Goal: Navigation & Orientation: Find specific page/section

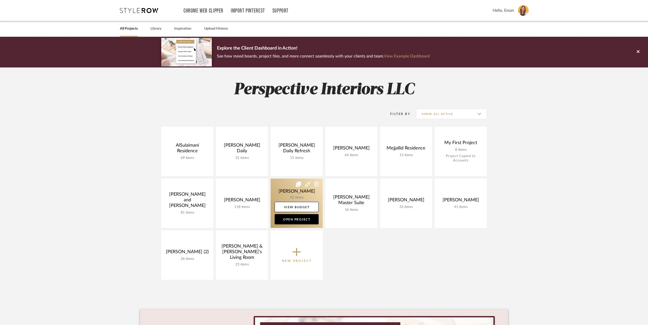
click at [279, 188] on link at bounding box center [296, 203] width 52 height 49
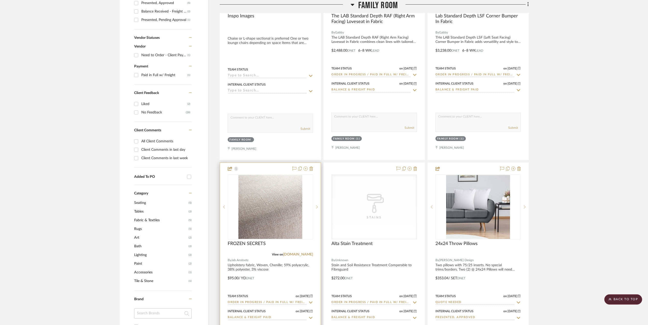
scroll to position [204, 0]
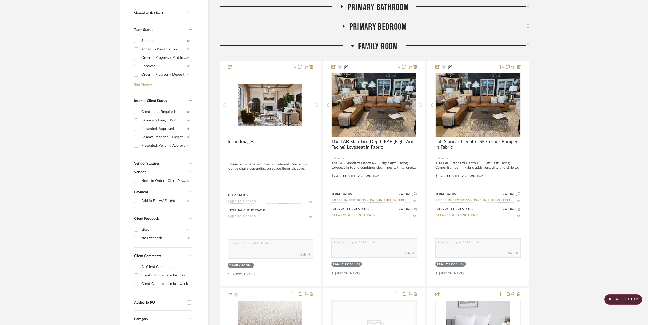
click at [354, 45] on icon at bounding box center [352, 46] width 4 height 6
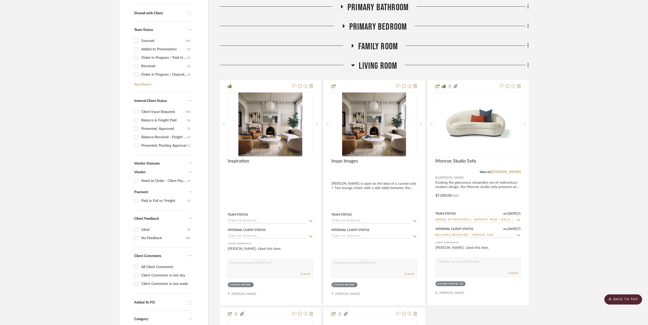
click at [353, 64] on icon at bounding box center [353, 65] width 4 height 6
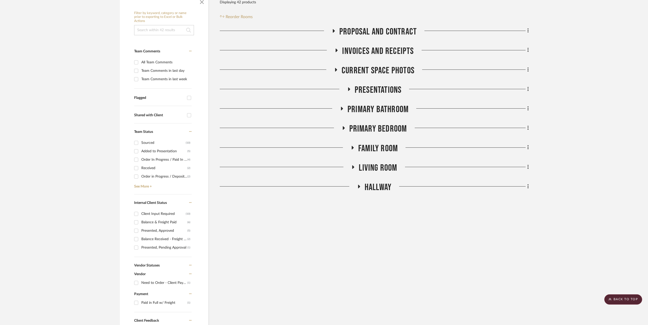
scroll to position [102, 0]
click at [342, 109] on icon at bounding box center [342, 109] width 2 height 4
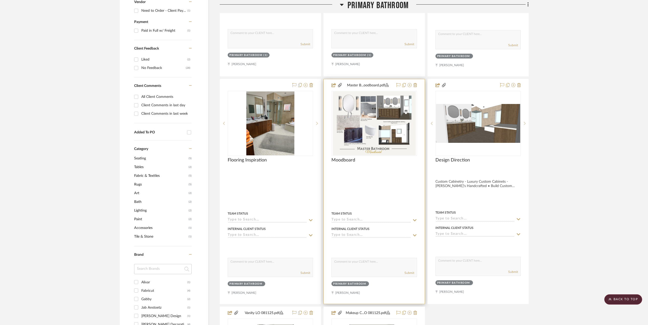
scroll to position [136, 0]
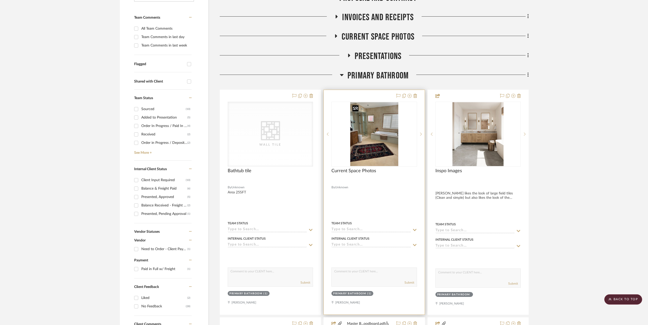
click at [362, 136] on img "0" at bounding box center [374, 134] width 48 height 64
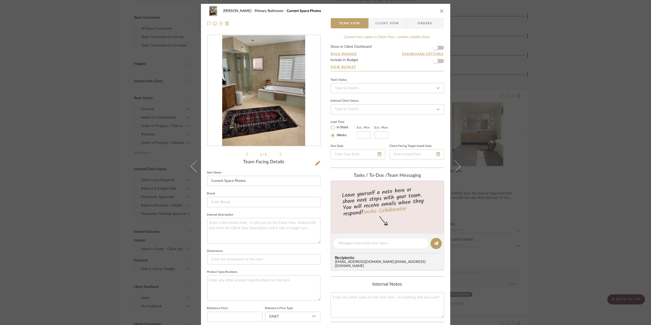
click at [257, 112] on img "0" at bounding box center [263, 90] width 83 height 111
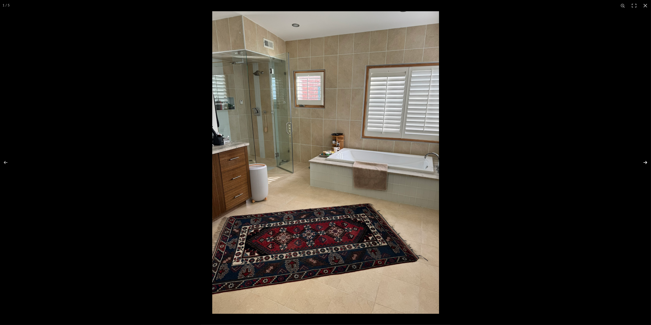
click at [645, 162] on button at bounding box center [642, 163] width 18 height 26
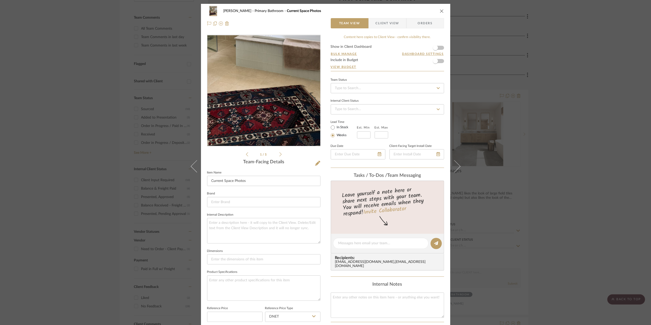
click at [266, 108] on img "0" at bounding box center [263, 90] width 83 height 111
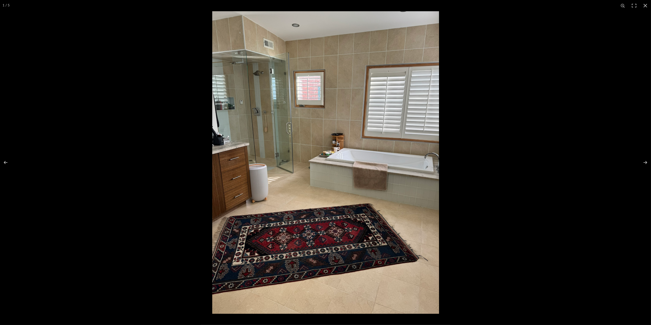
click at [273, 159] on img at bounding box center [325, 162] width 227 height 302
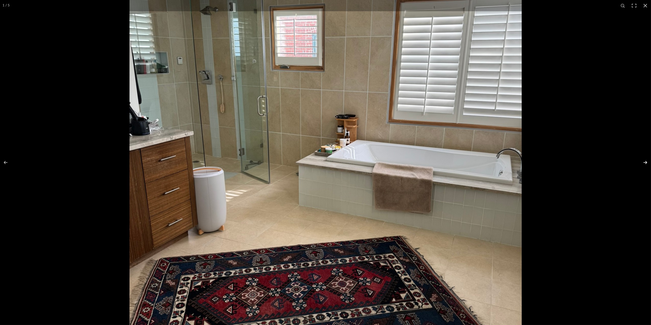
click at [645, 162] on button at bounding box center [642, 163] width 18 height 26
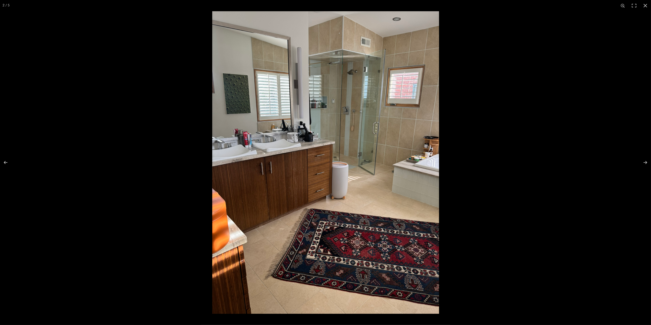
click at [289, 139] on img at bounding box center [325, 162] width 227 height 302
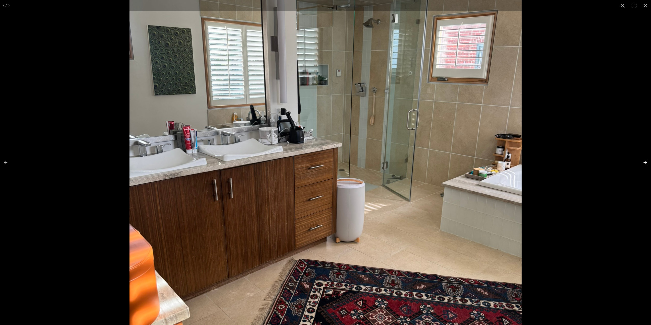
click at [642, 162] on button at bounding box center [642, 163] width 18 height 26
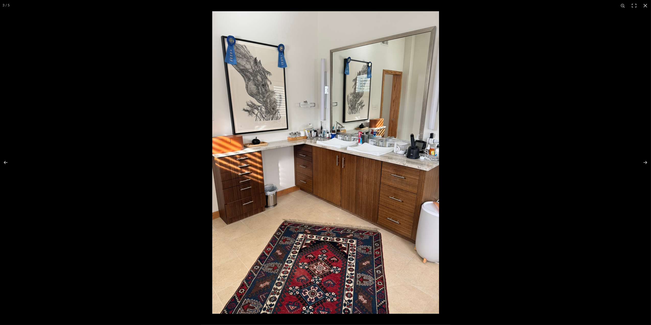
click at [340, 132] on img at bounding box center [325, 162] width 227 height 302
click at [377, 149] on img at bounding box center [325, 162] width 227 height 302
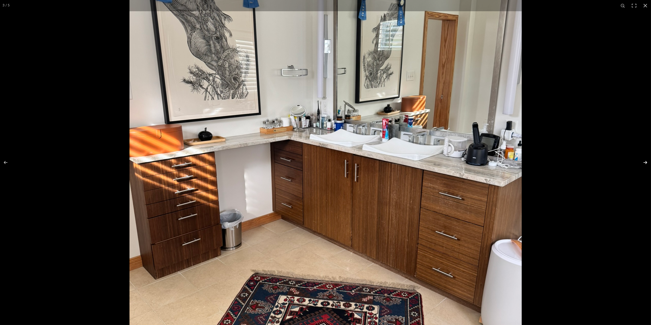
click at [646, 162] on button at bounding box center [642, 163] width 18 height 26
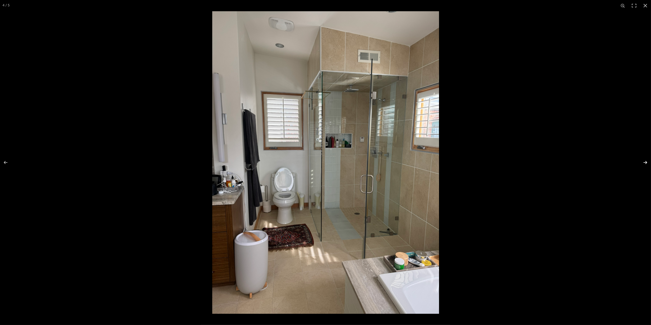
click at [646, 162] on button at bounding box center [642, 163] width 18 height 26
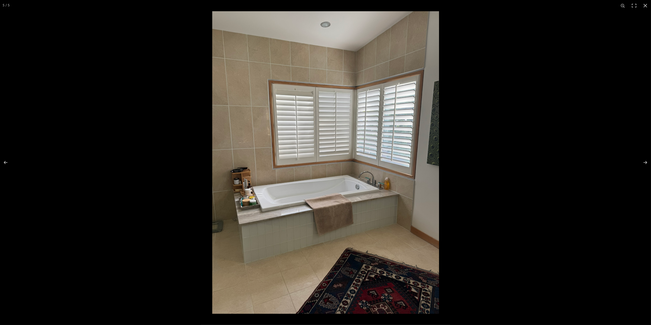
click at [371, 182] on img at bounding box center [325, 162] width 227 height 302
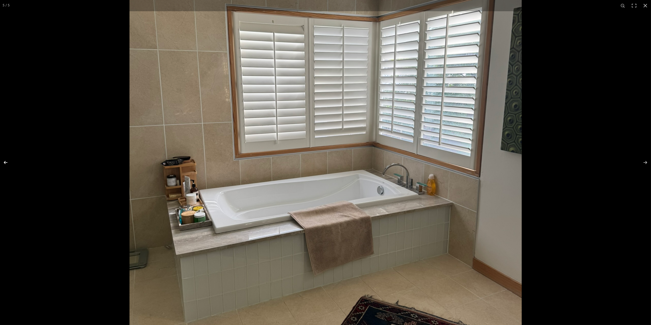
click at [6, 161] on button at bounding box center [9, 163] width 18 height 26
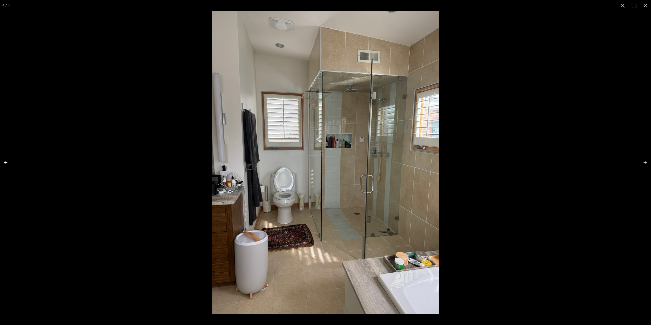
click at [6, 163] on button at bounding box center [9, 163] width 18 height 26
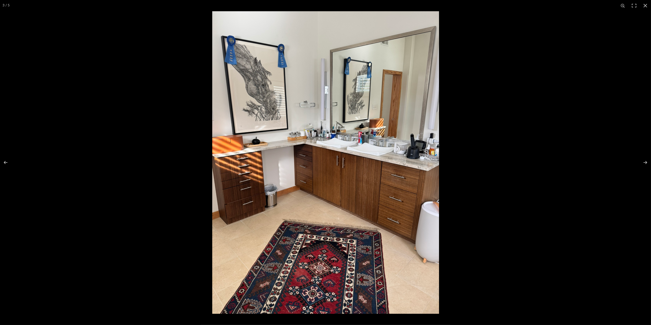
click at [386, 138] on img at bounding box center [325, 162] width 227 height 302
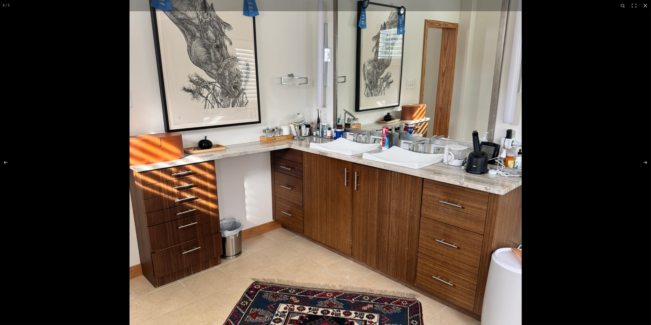
click at [401, 127] on img at bounding box center [325, 180] width 392 height 523
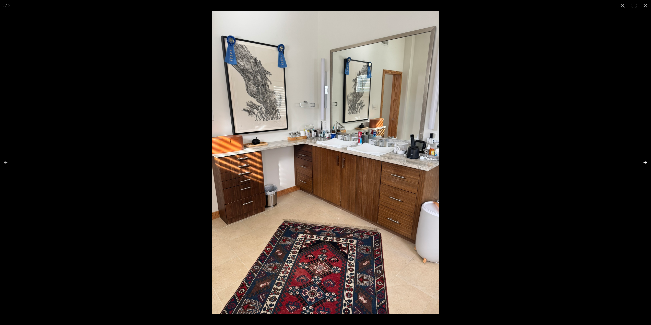
click at [646, 162] on button at bounding box center [642, 163] width 18 height 26
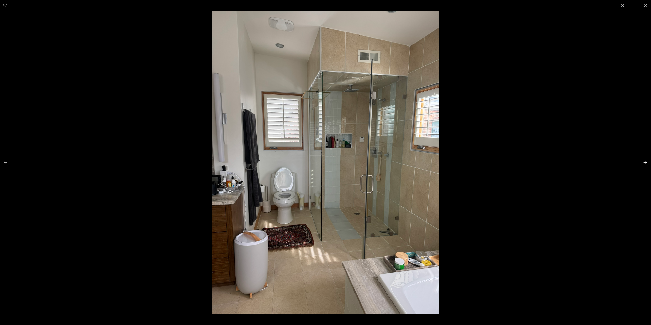
click at [645, 163] on button at bounding box center [642, 163] width 18 height 26
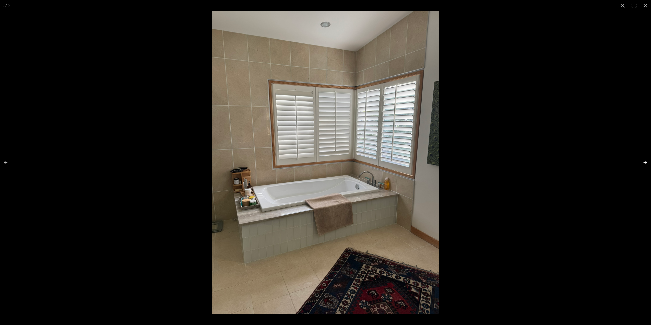
click at [645, 163] on button at bounding box center [642, 163] width 18 height 26
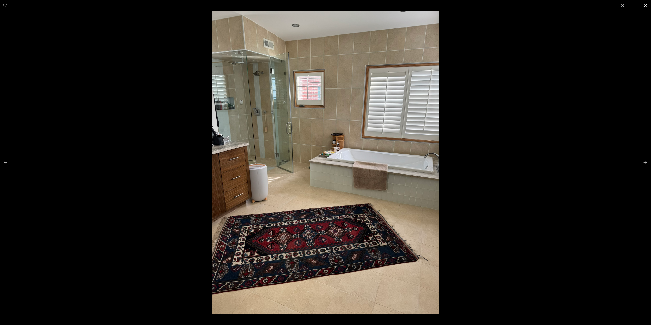
click at [646, 2] on button at bounding box center [645, 5] width 11 height 11
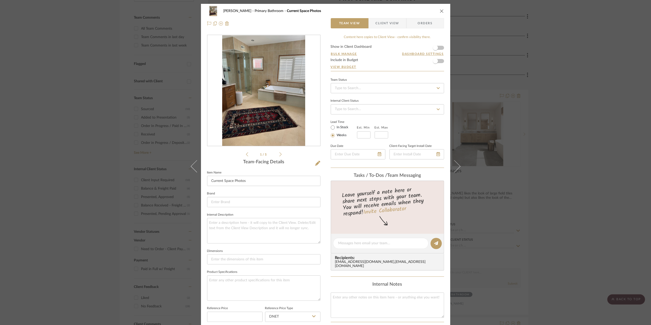
click at [550, 131] on div "[PERSON_NAME] Primary Bathroom Current Space Photos Team View Client View Order…" at bounding box center [325, 162] width 651 height 325
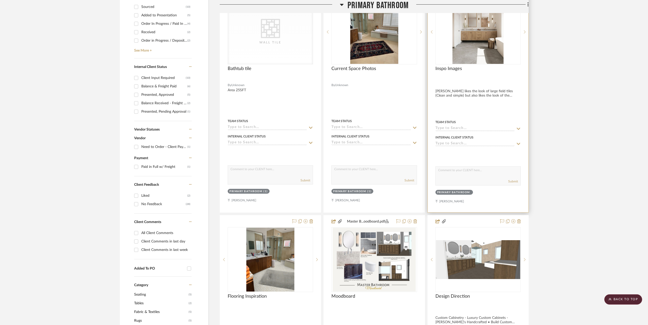
scroll to position [272, 0]
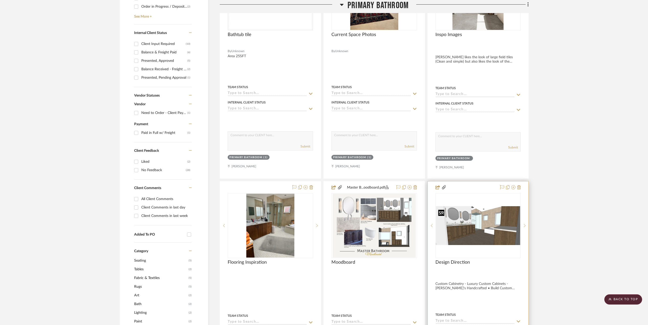
click at [0, 0] on img at bounding box center [0, 0] width 0 height 0
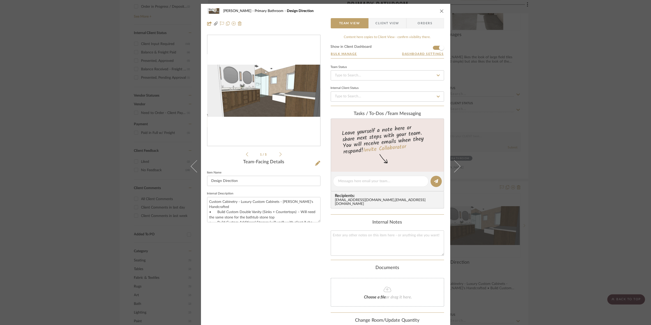
click at [282, 116] on img "0" at bounding box center [263, 91] width 113 height 52
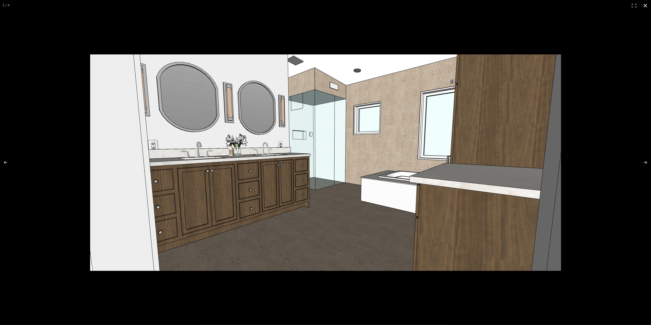
click at [645, 5] on button at bounding box center [645, 5] width 11 height 11
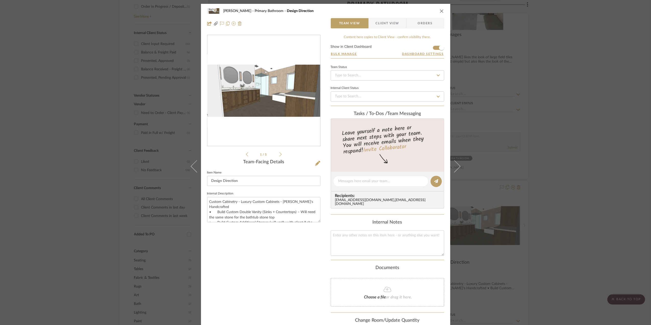
click at [567, 144] on div "[PERSON_NAME][GEOGRAPHIC_DATA] Bathroom Design Direction Team View Client View …" at bounding box center [325, 162] width 651 height 325
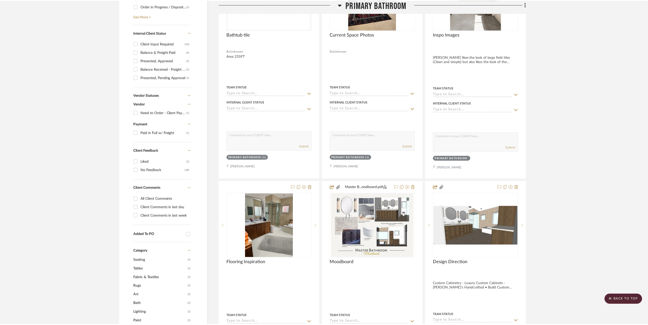
scroll to position [272, 0]
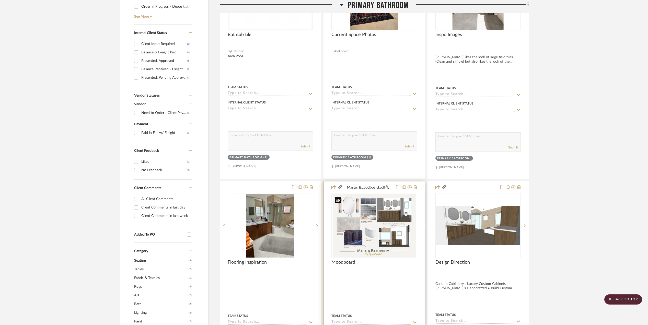
click at [397, 201] on img "0" at bounding box center [374, 226] width 83 height 64
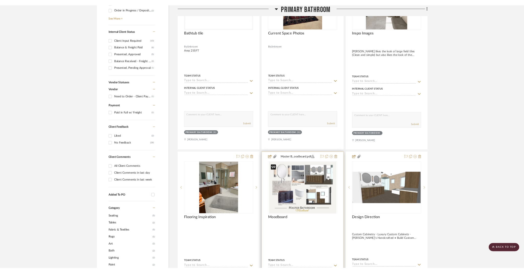
scroll to position [0, 0]
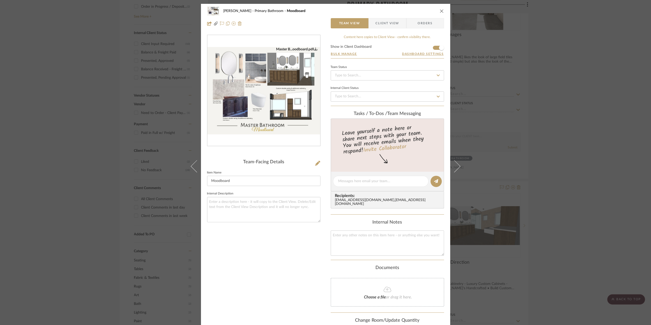
click at [250, 93] on img "0" at bounding box center [263, 90] width 113 height 87
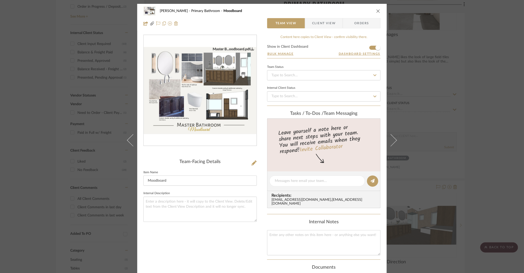
click at [478, 62] on div "[PERSON_NAME] Primary Bathroom Moodboard Team View Client View Orders Master B.…" at bounding box center [262, 136] width 524 height 273
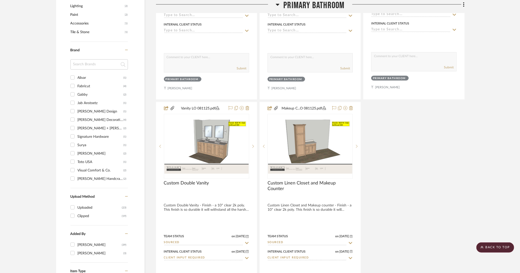
scroll to position [681, 0]
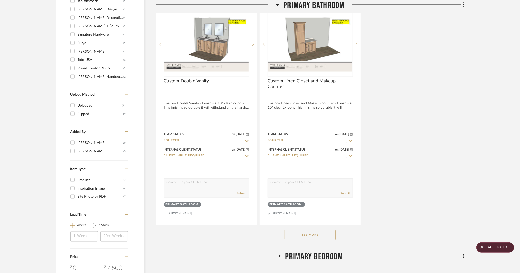
click at [315, 239] on button "See More" at bounding box center [310, 235] width 51 height 10
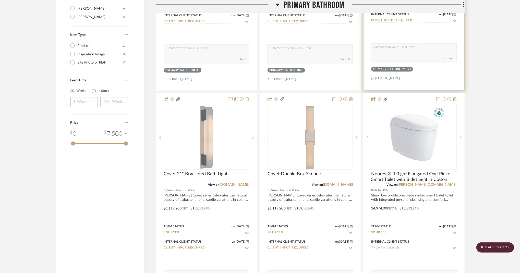
scroll to position [817, 0]
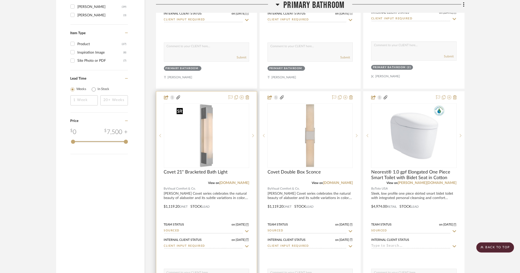
click at [208, 133] on img "0" at bounding box center [207, 136] width 64 height 64
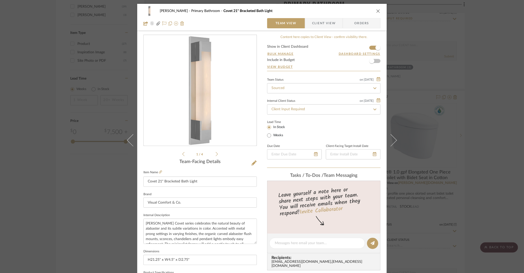
scroll to position [34, 0]
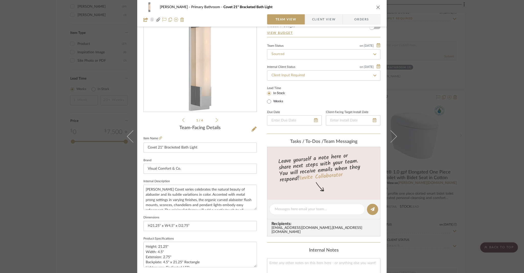
click at [486, 105] on div "[PERSON_NAME][GEOGRAPHIC_DATA] 21" Bracketed Bath Light Team View Client View O…" at bounding box center [262, 136] width 524 height 273
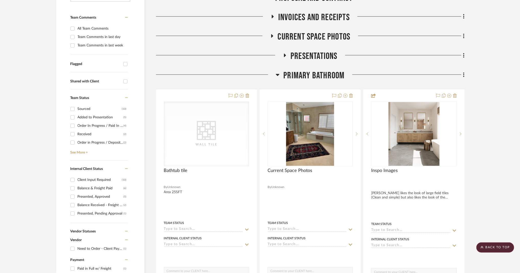
scroll to position [0, 0]
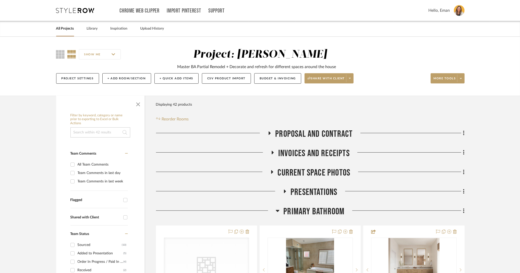
click at [69, 28] on link "All Projects" at bounding box center [65, 28] width 18 height 7
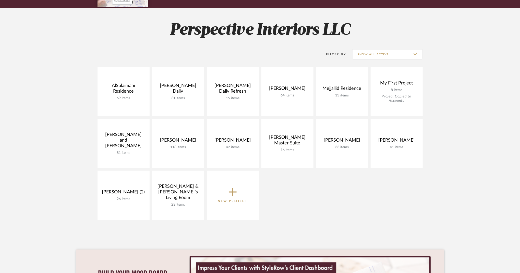
scroll to position [68, 0]
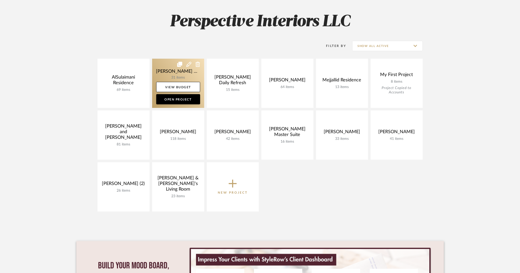
click at [161, 67] on link at bounding box center [178, 83] width 52 height 49
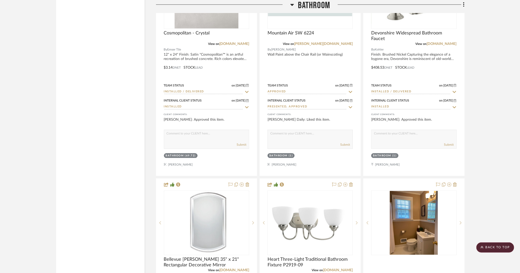
scroll to position [1022, 0]
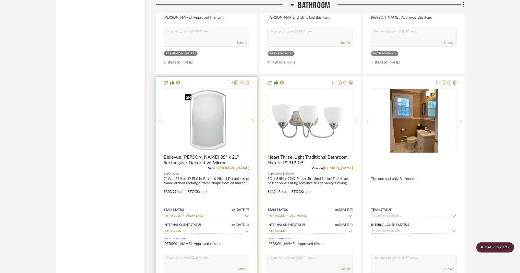
click at [201, 119] on img "0" at bounding box center [206, 121] width 46 height 64
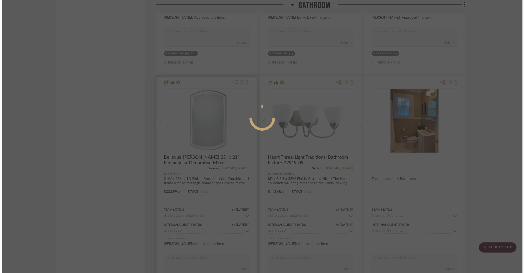
scroll to position [0, 0]
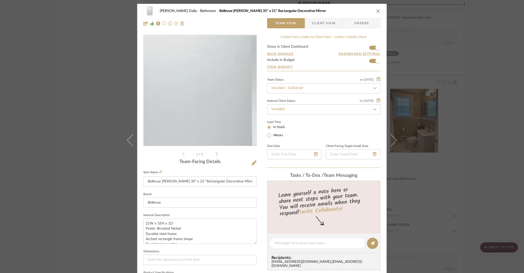
click at [209, 97] on img "0" at bounding box center [200, 90] width 81 height 111
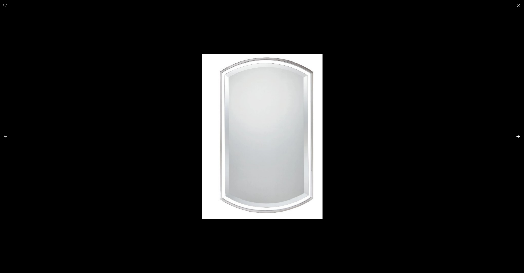
click at [518, 136] on button at bounding box center [515, 137] width 18 height 26
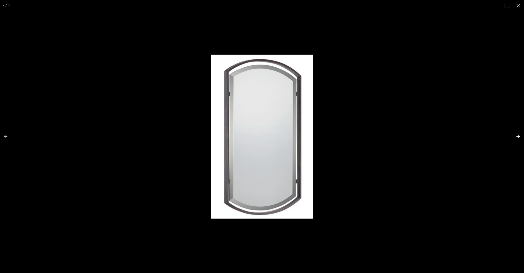
click at [518, 138] on button at bounding box center [515, 137] width 18 height 26
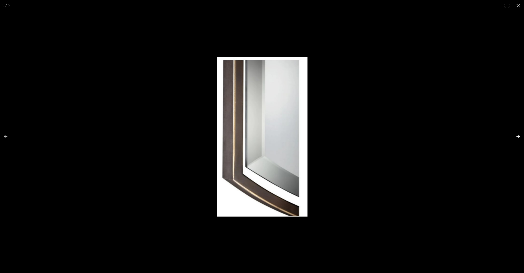
click at [518, 137] on button at bounding box center [515, 137] width 18 height 26
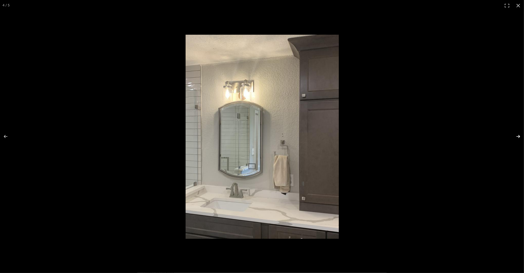
click at [518, 137] on button at bounding box center [515, 137] width 18 height 26
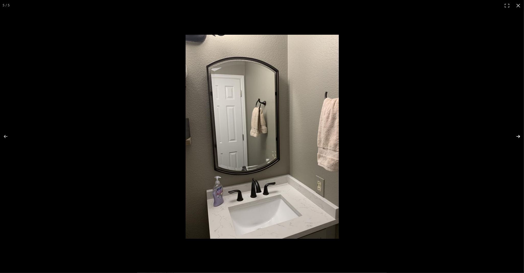
click at [518, 137] on button at bounding box center [515, 137] width 18 height 26
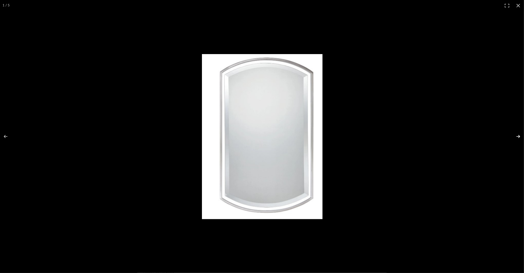
click at [517, 135] on button at bounding box center [515, 137] width 18 height 26
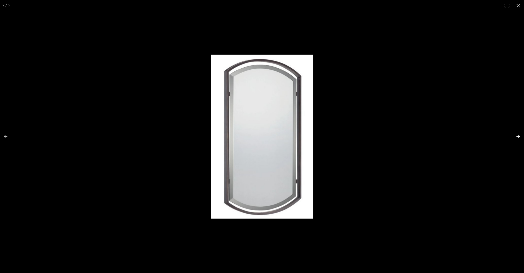
click at [517, 136] on button at bounding box center [515, 137] width 18 height 26
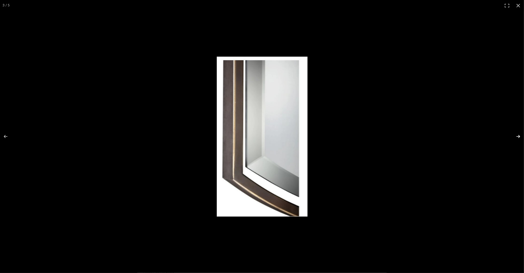
click at [517, 136] on button at bounding box center [515, 137] width 18 height 26
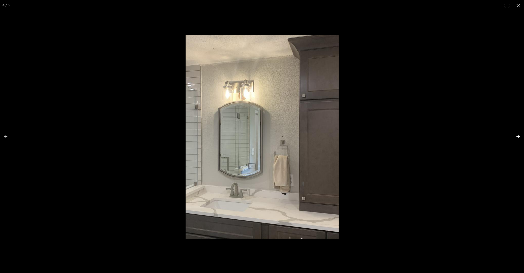
click at [517, 136] on button at bounding box center [515, 137] width 18 height 26
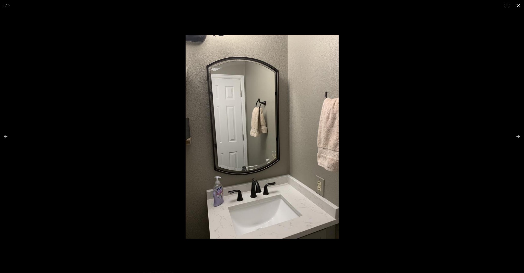
click at [517, 5] on button at bounding box center [517, 5] width 11 height 11
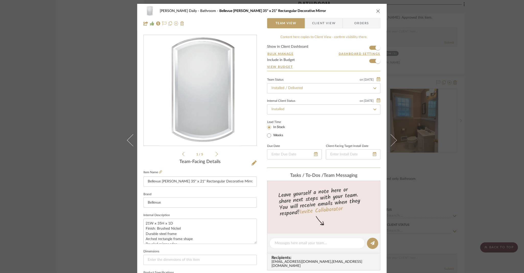
click at [484, 115] on div "[PERSON_NAME] Daily Bathroom Bellevue [PERSON_NAME] 35" x 21" Rectangular Decor…" at bounding box center [262, 136] width 524 height 273
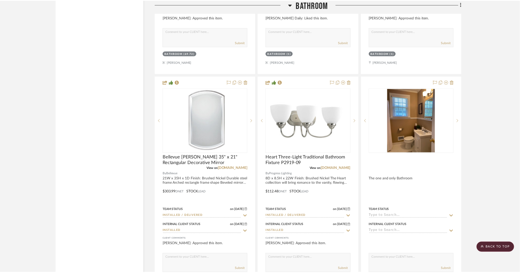
scroll to position [1022, 0]
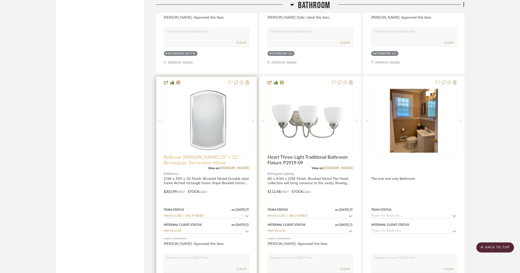
click at [181, 166] on span "Bellevue [PERSON_NAME] 35" x 21" Rectangular Decorative Mirror" at bounding box center [206, 160] width 85 height 11
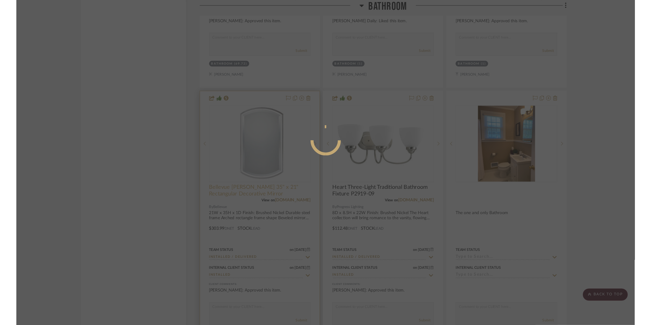
scroll to position [0, 0]
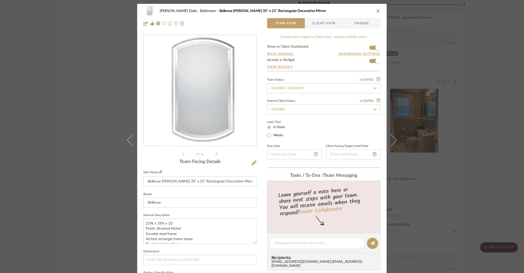
click at [159, 171] on icon at bounding box center [160, 172] width 3 height 3
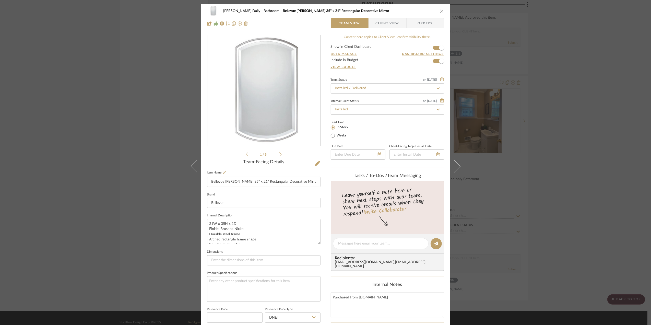
click at [442, 11] on icon "close" at bounding box center [442, 11] width 4 height 4
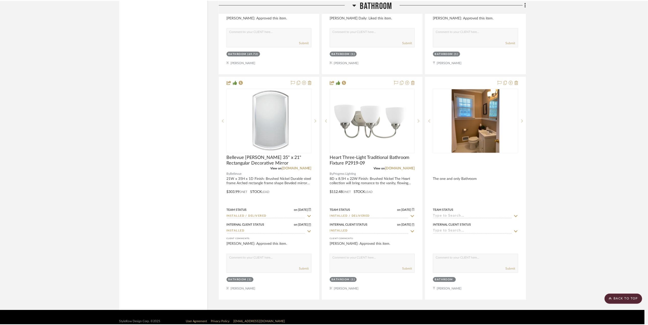
scroll to position [1022, 0]
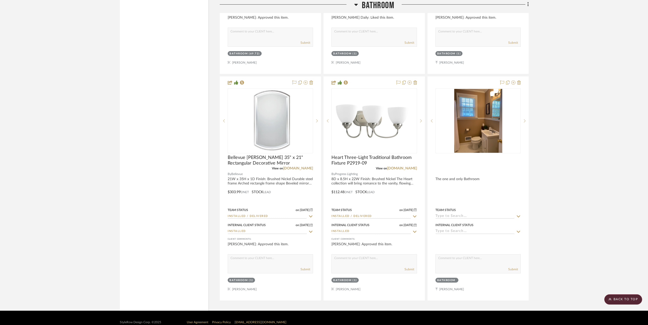
drag, startPoint x: 603, startPoint y: 145, endPoint x: 602, endPoint y: 142, distance: 2.9
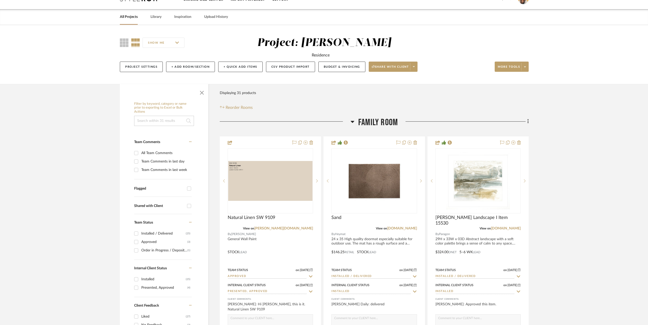
scroll to position [0, 0]
